Goal: Obtain resource: Download file/media

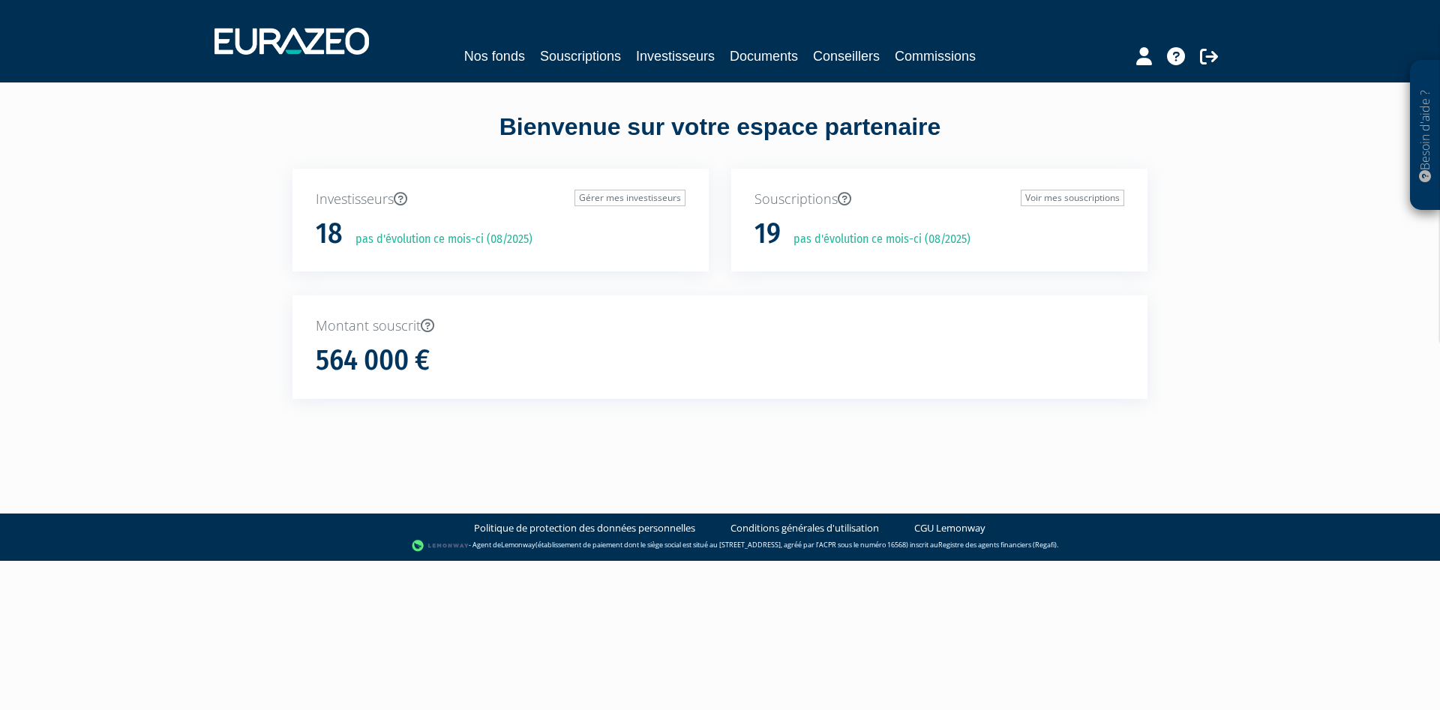
click at [228, 269] on div "Besoin d'aide ? × J'ai besoin d'aide Si vous avez une question à propos du fonc…" at bounding box center [720, 226] width 1440 height 453
click at [505, 52] on link "Nos fonds" at bounding box center [494, 56] width 61 height 21
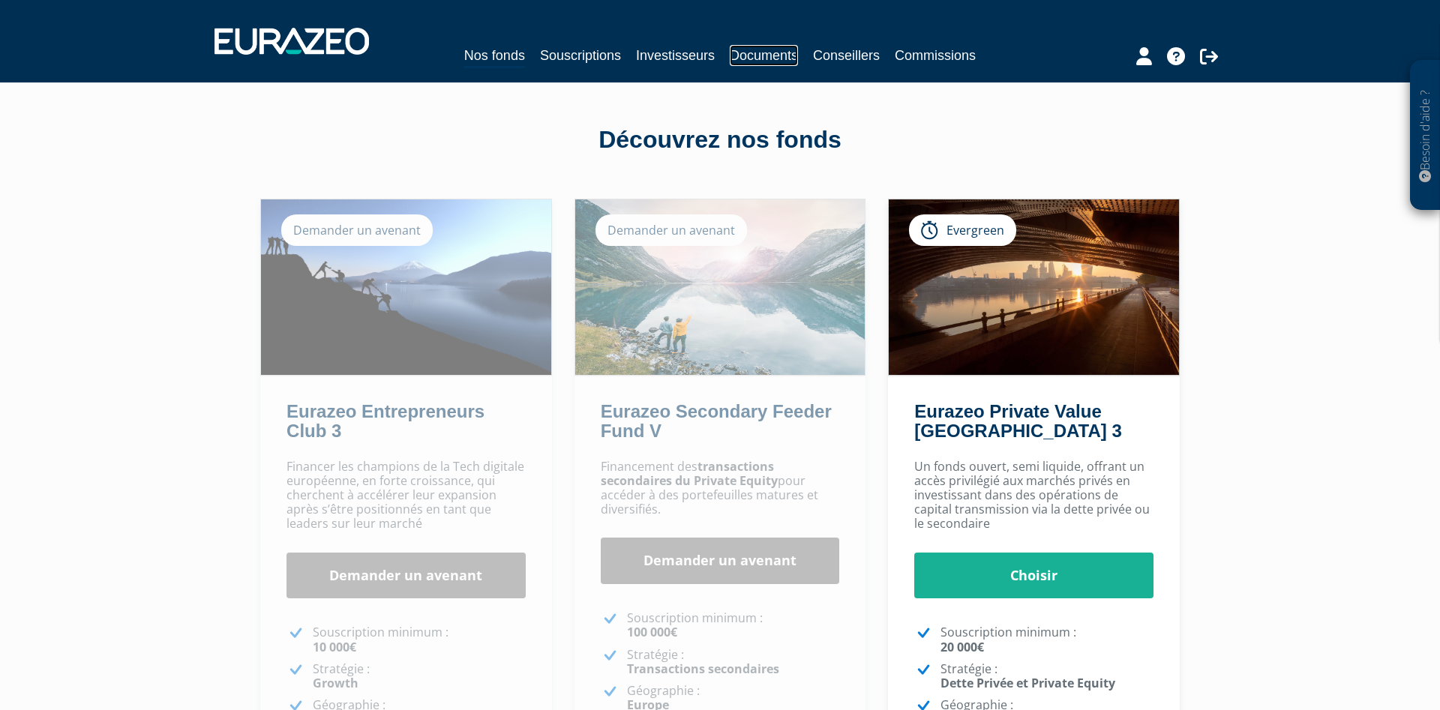
click at [773, 57] on link "Documents" at bounding box center [764, 55] width 68 height 21
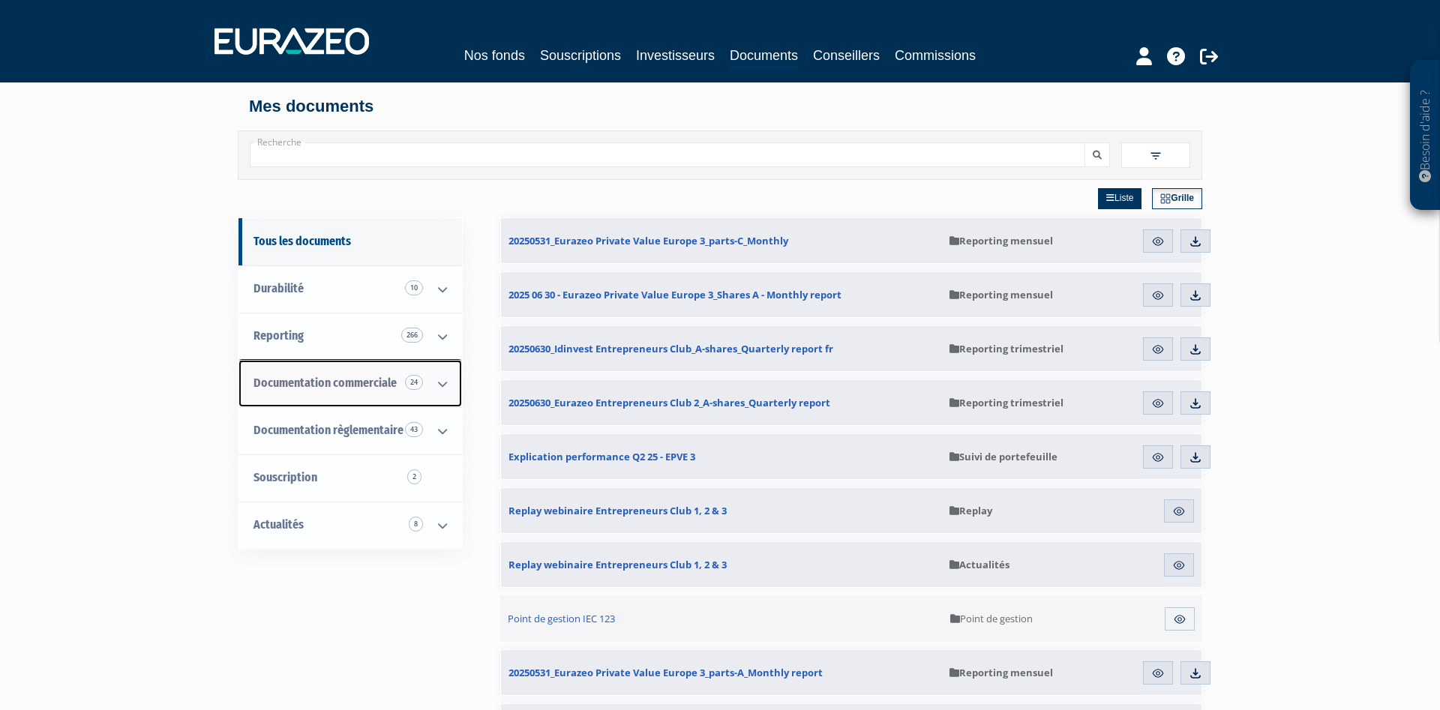
click at [345, 379] on span "Documentation commerciale 24" at bounding box center [324, 383] width 143 height 14
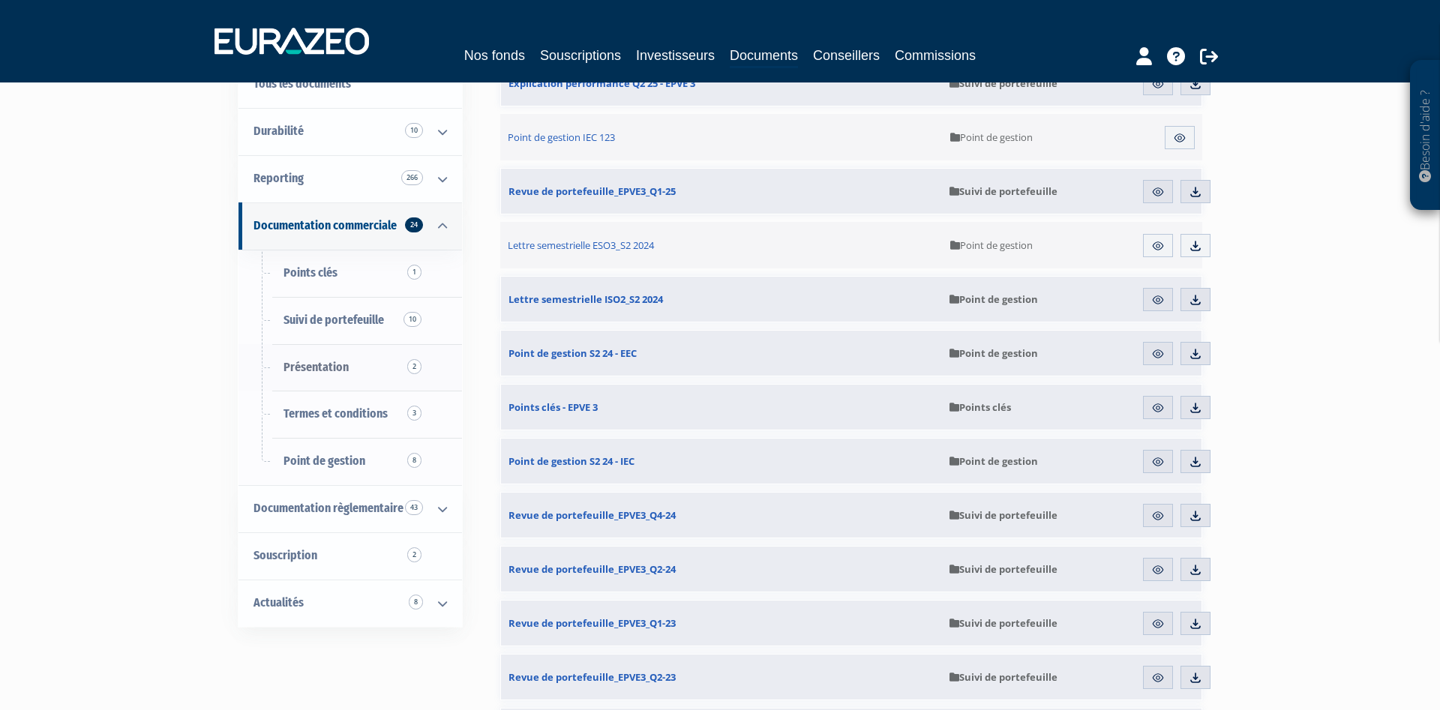
scroll to position [306, 0]
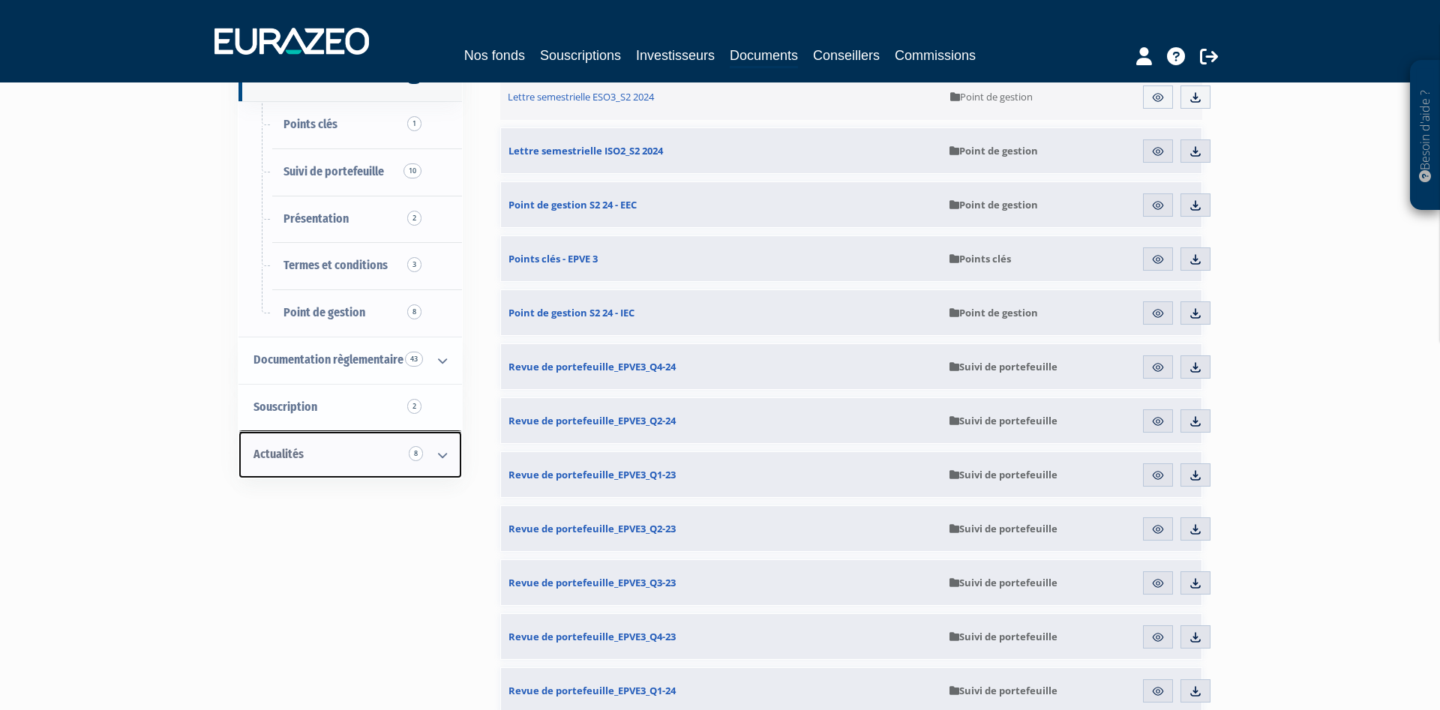
click at [302, 453] on span "Actualités 8" at bounding box center [278, 454] width 50 height 14
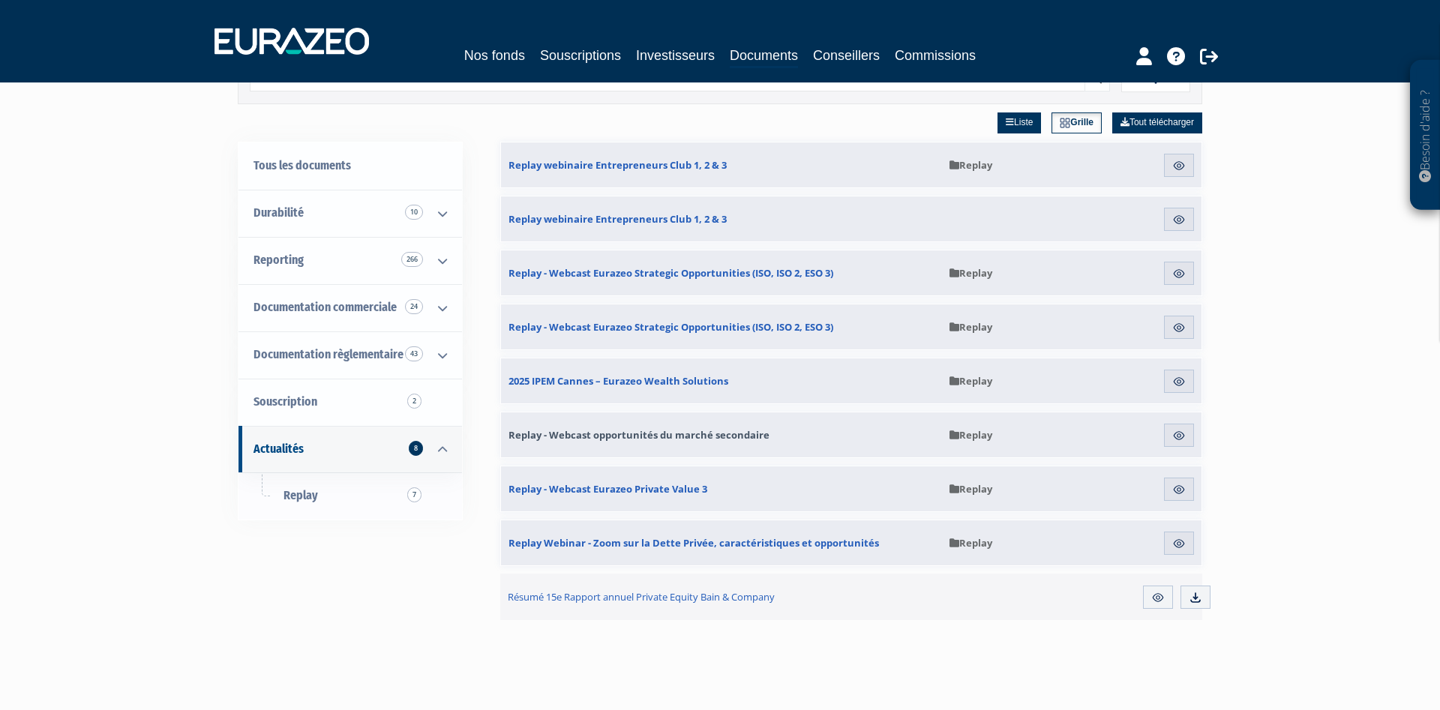
scroll to position [76, 0]
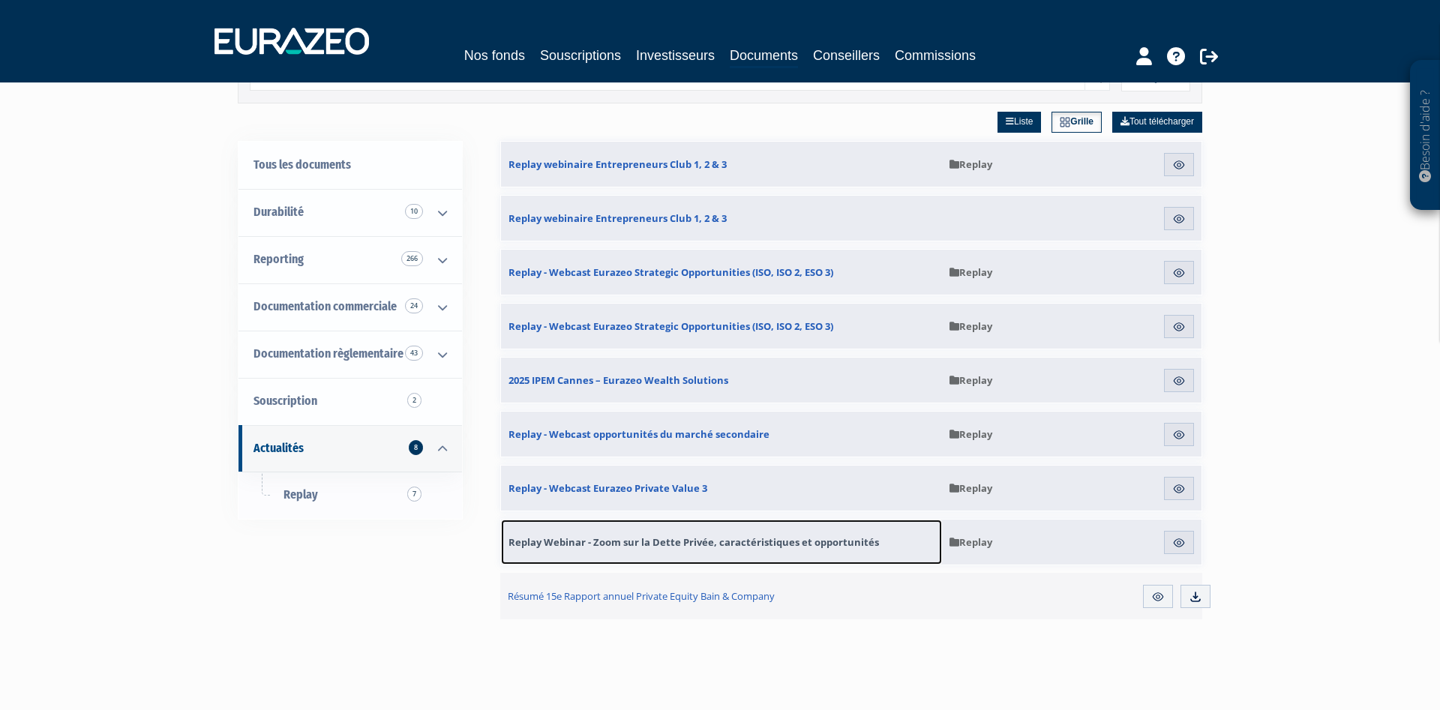
click at [709, 545] on span "Replay Webinar - Zoom sur la Dette Privée, caractéristiques et opportunités" at bounding box center [693, 541] width 370 height 13
